Goal: Navigation & Orientation: Find specific page/section

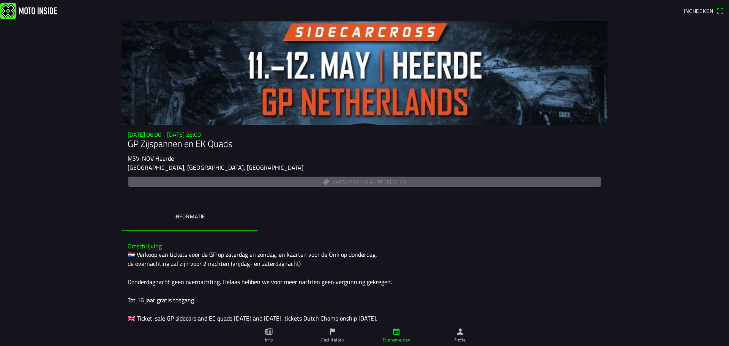
click at [0, 0] on slot "MSV-NOV Heerde" at bounding box center [0, 0] width 0 height 0
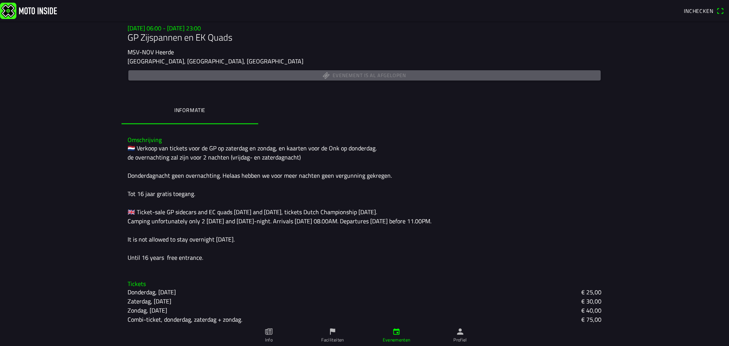
scroll to position [139, 0]
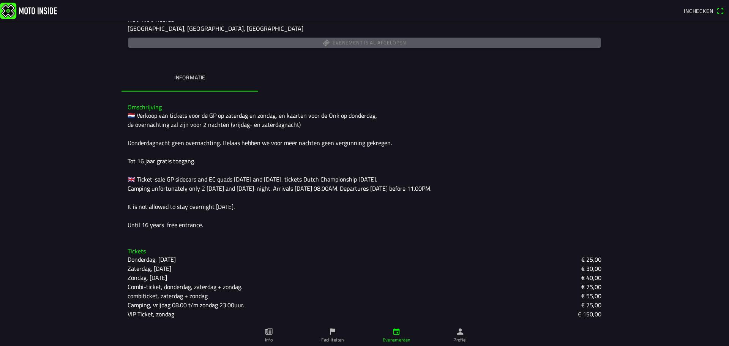
click at [335, 337] on ion-label "Faciliteiten" at bounding box center [332, 339] width 22 height 7
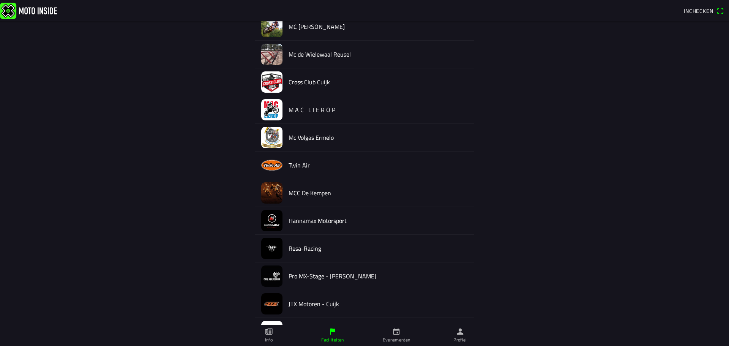
scroll to position [221, 0]
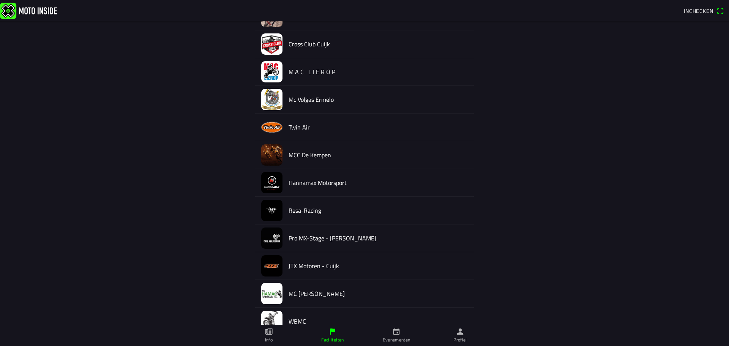
click at [389, 333] on link "Evenementen" at bounding box center [396, 335] width 64 height 21
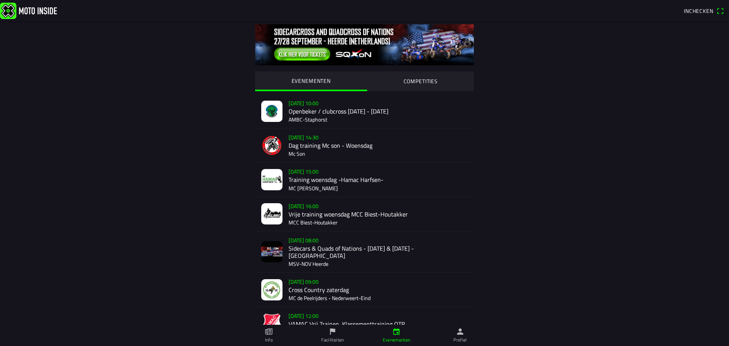
click at [314, 44] on img at bounding box center [364, 44] width 219 height 41
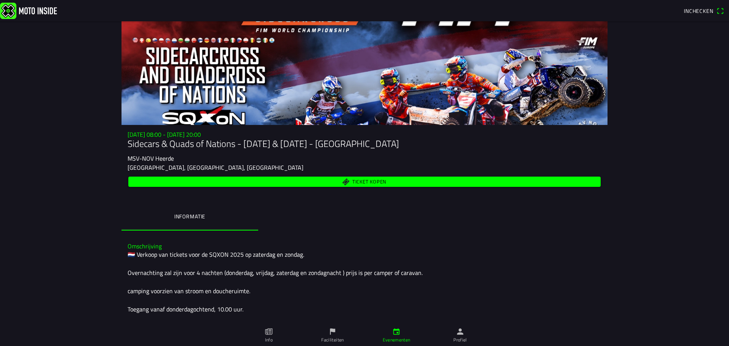
click at [548, 55] on div at bounding box center [364, 73] width 486 height 104
